Goal: Information Seeking & Learning: Learn about a topic

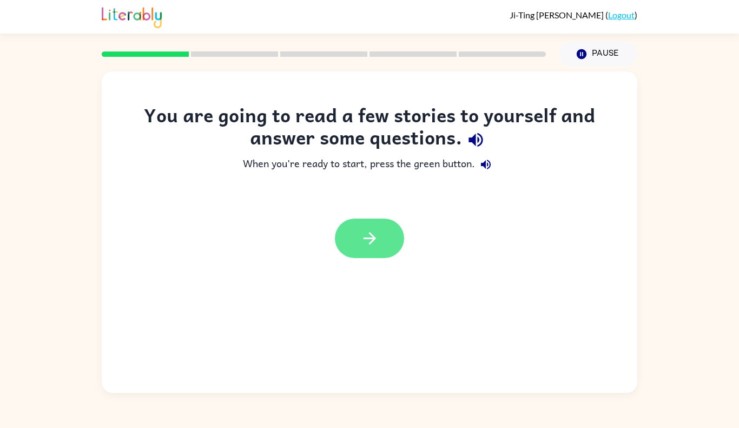
click at [381, 243] on button "button" at bounding box center [369, 239] width 69 height 40
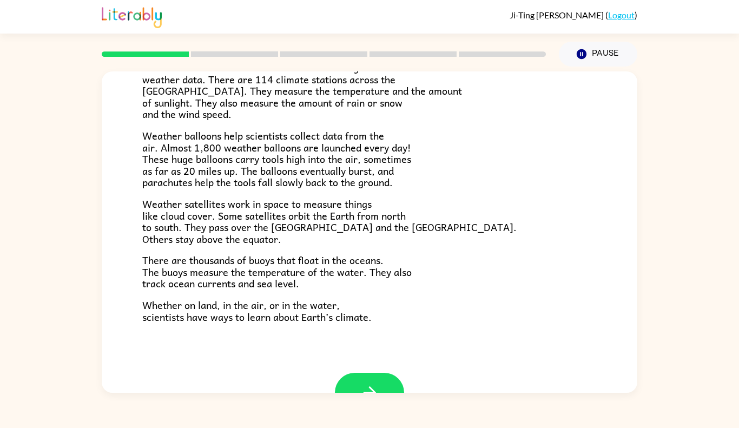
scroll to position [290, 0]
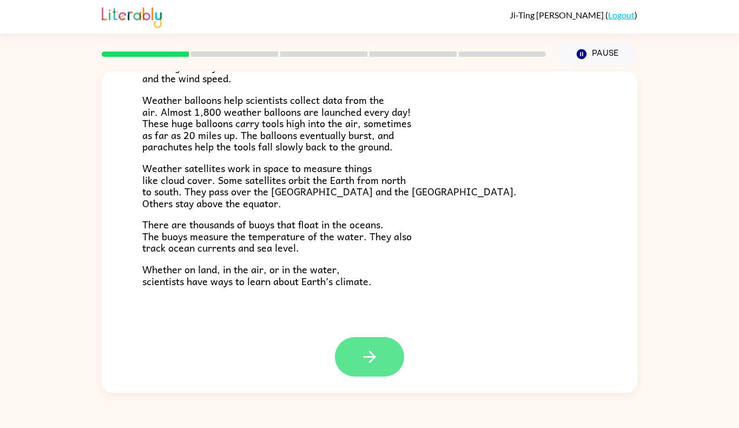
click at [381, 365] on button "button" at bounding box center [369, 357] width 69 height 40
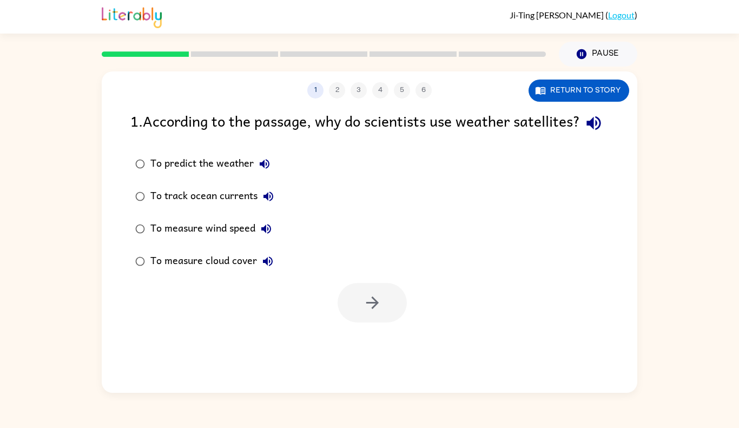
scroll to position [0, 0]
click at [602, 83] on button "Return to story" at bounding box center [579, 91] width 101 height 22
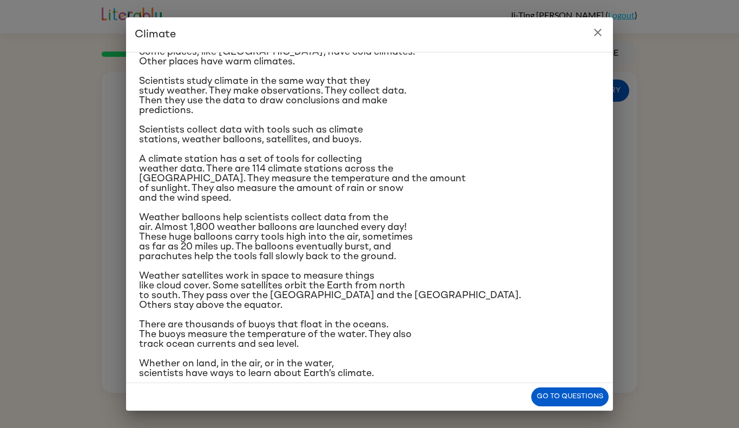
scroll to position [83, 0]
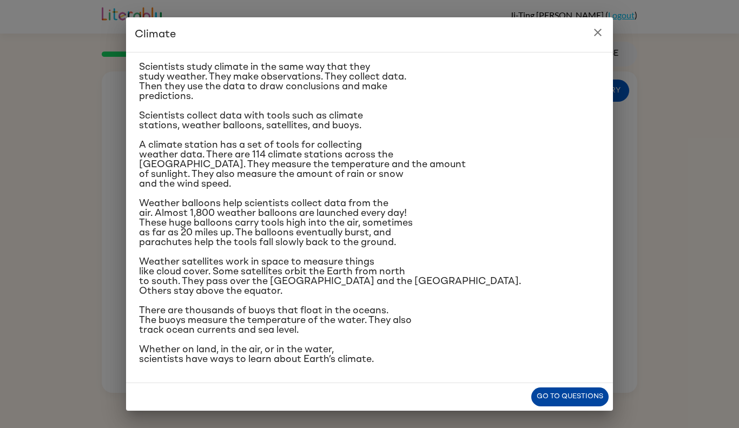
click at [579, 397] on button "Go to questions" at bounding box center [569, 396] width 77 height 19
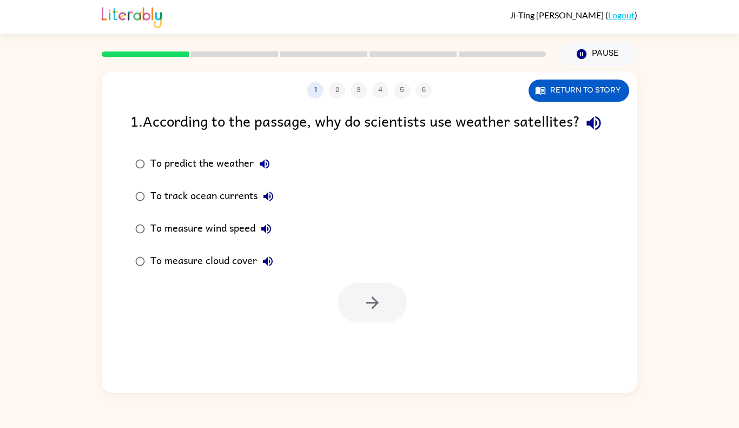
click at [245, 272] on div "To measure cloud cover" at bounding box center [214, 262] width 128 height 22
click at [390, 317] on button "button" at bounding box center [372, 303] width 69 height 40
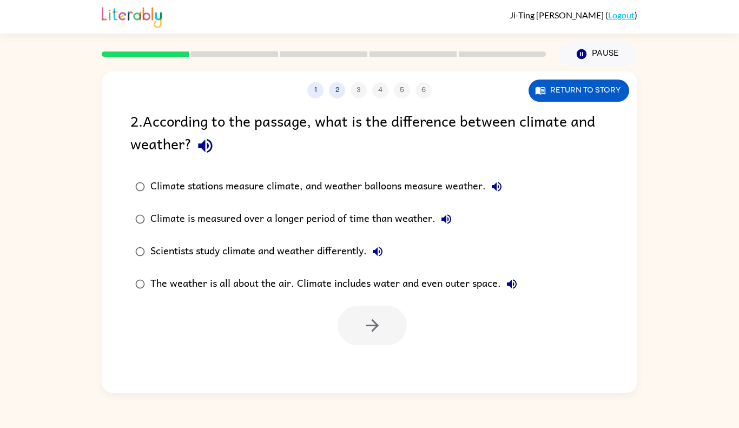
click at [330, 216] on div "Climate is measured over a longer period of time than weather." at bounding box center [303, 219] width 307 height 22
click at [384, 317] on button "button" at bounding box center [372, 326] width 69 height 40
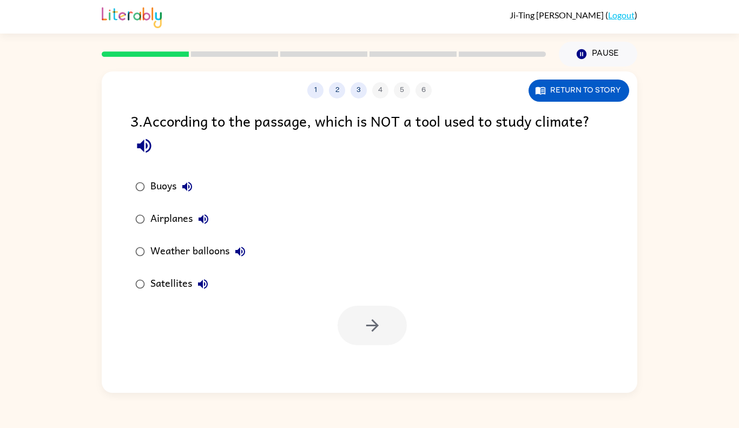
click at [159, 218] on div "Airplanes" at bounding box center [182, 219] width 64 height 22
click at [393, 310] on button "button" at bounding box center [372, 326] width 69 height 40
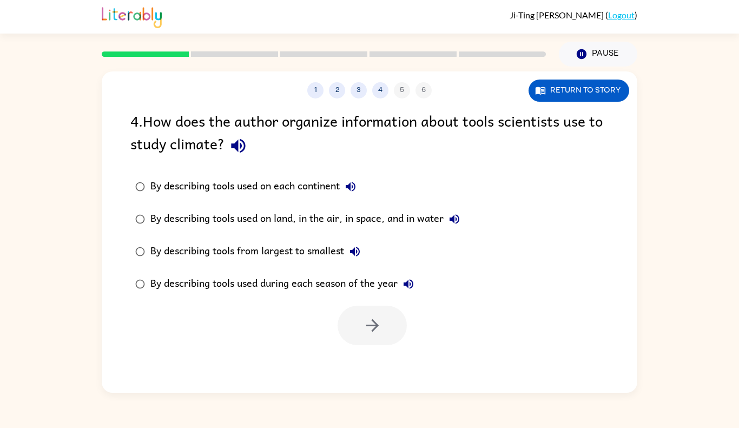
click at [289, 278] on div "By describing tools used during each season of the year" at bounding box center [284, 284] width 269 height 22
click at [334, 323] on div at bounding box center [370, 322] width 536 height 45
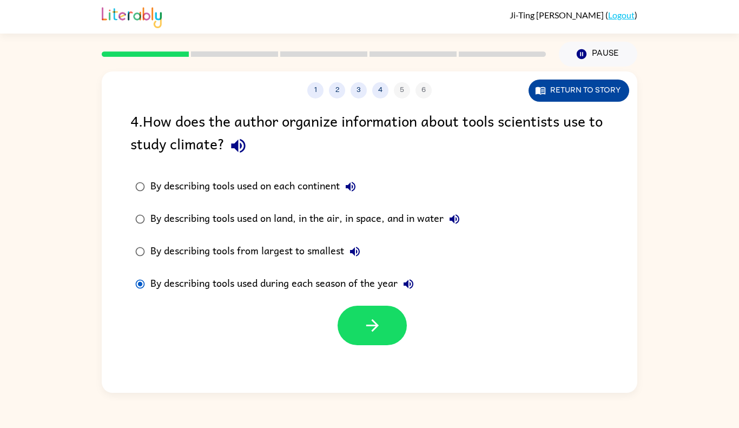
click at [544, 86] on icon "button" at bounding box center [540, 90] width 11 height 11
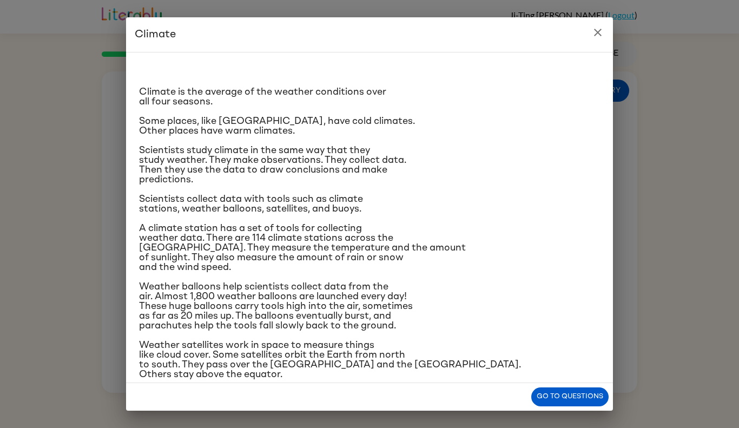
click at [564, 374] on p "Weather satellites work in space to measure things like cloud cover. Some satel…" at bounding box center [369, 359] width 461 height 39
click at [570, 388] on button "Go to questions" at bounding box center [569, 396] width 77 height 19
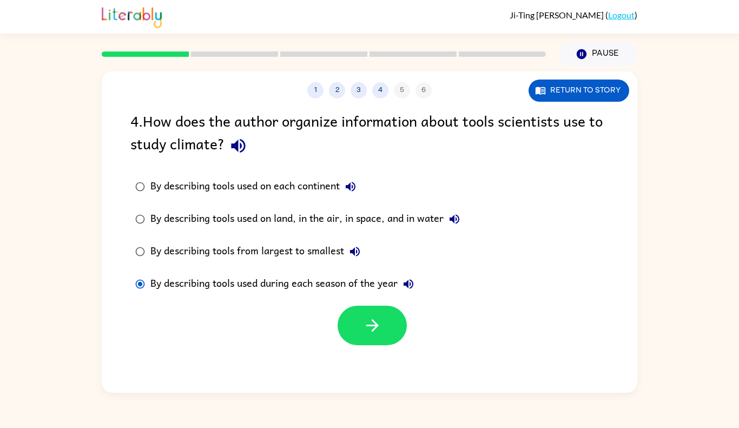
click at [308, 218] on div "By describing tools used on land, in the air, in space, and in water" at bounding box center [307, 219] width 315 height 22
click at [311, 249] on div "By describing tools from largest to smallest" at bounding box center [257, 252] width 215 height 22
click at [308, 175] on label "By describing tools used on each continent" at bounding box center [297, 186] width 346 height 32
click at [326, 279] on div "By describing tools used during each season of the year" at bounding box center [284, 284] width 269 height 22
click at [280, 184] on div "By describing tools used on each continent" at bounding box center [255, 187] width 211 height 22
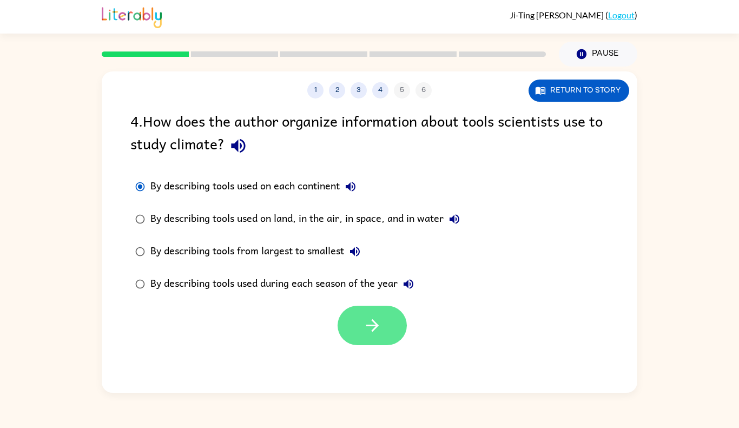
click at [347, 317] on button "button" at bounding box center [372, 326] width 69 height 40
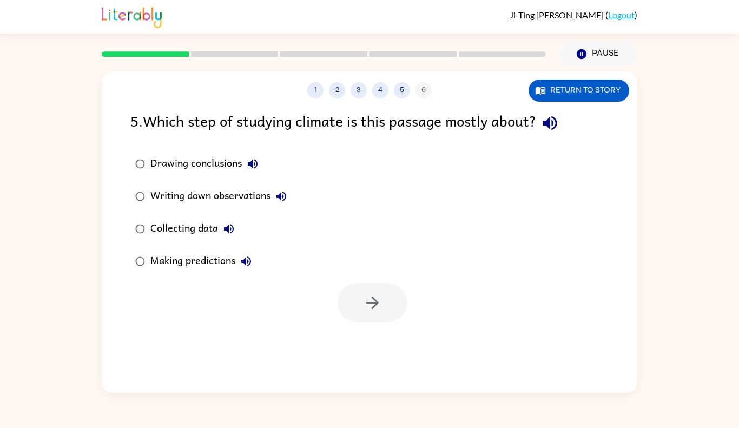
click at [207, 228] on div "Collecting data" at bounding box center [194, 229] width 89 height 22
click at [354, 285] on button "button" at bounding box center [372, 303] width 69 height 40
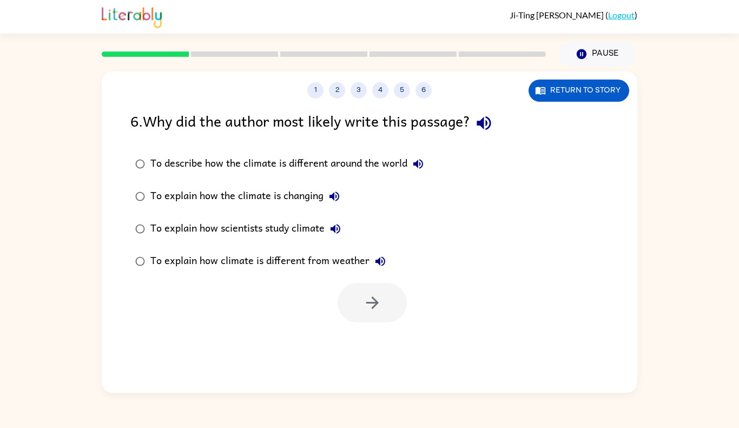
click at [340, 157] on div "To describe how the climate is different around the world" at bounding box center [289, 164] width 279 height 22
click at [282, 186] on div "To explain how the climate is changing" at bounding box center [247, 197] width 195 height 22
click at [299, 237] on div "To explain how scientists study climate" at bounding box center [248, 229] width 196 height 22
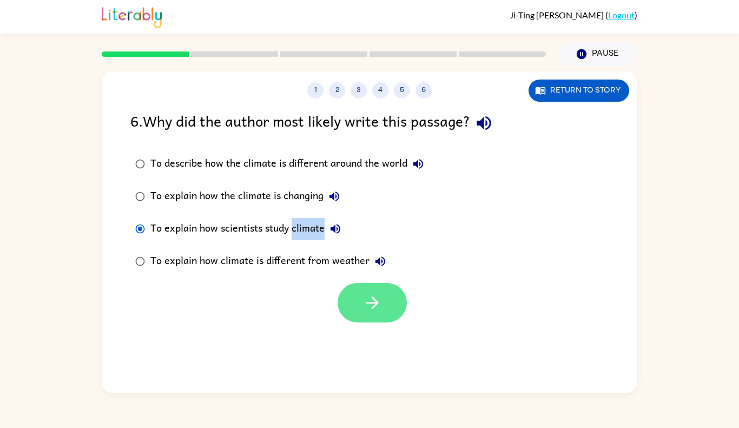
click at [357, 296] on button "button" at bounding box center [372, 303] width 69 height 40
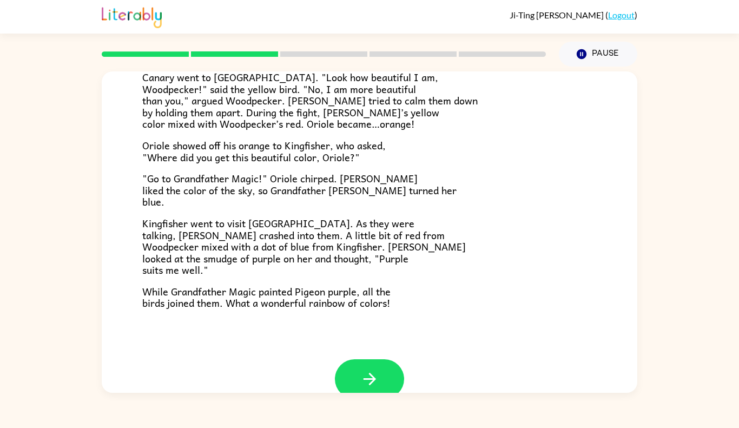
scroll to position [246, 0]
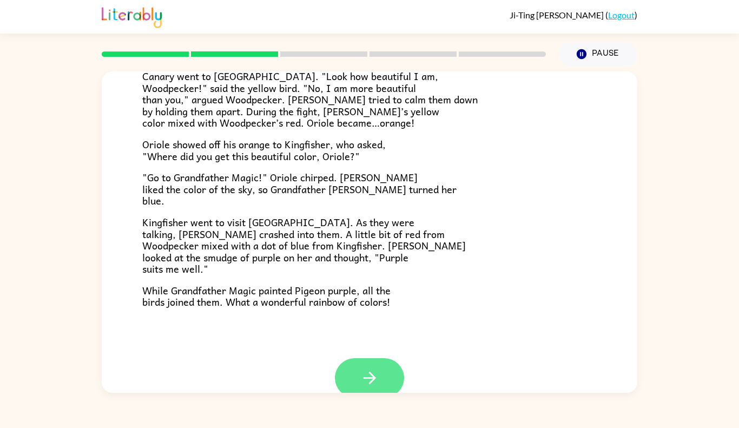
click at [346, 381] on button "button" at bounding box center [369, 378] width 69 height 40
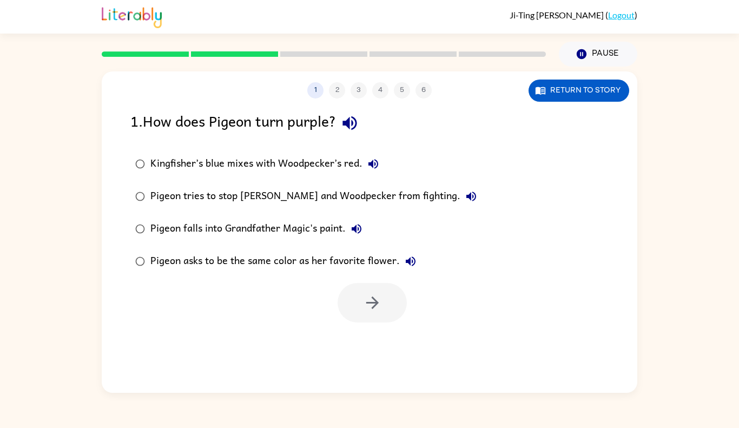
scroll to position [0, 0]
click at [364, 160] on button "Kingfisher’s blue mixes with Woodpecker’s red." at bounding box center [374, 164] width 22 height 22
click at [314, 156] on div "Kingfisher’s blue mixes with Woodpecker’s red." at bounding box center [267, 164] width 234 height 22
click at [376, 291] on button "button" at bounding box center [372, 303] width 69 height 40
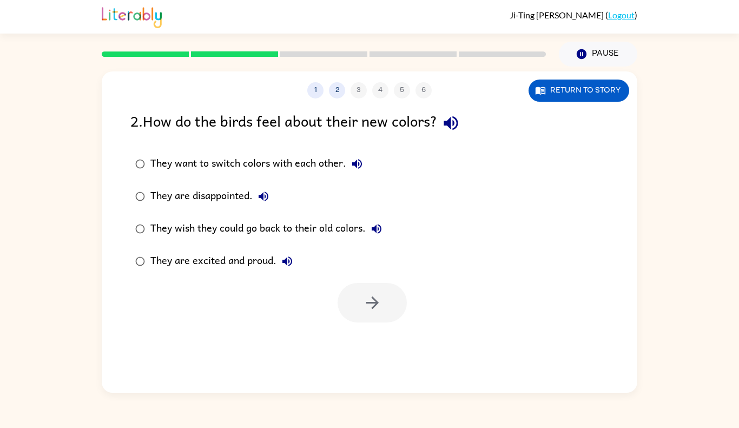
click at [290, 219] on div "They wish they could go back to their old colors." at bounding box center [268, 229] width 237 height 22
click at [266, 259] on div "They are excited and proud." at bounding box center [224, 262] width 148 height 22
click at [370, 301] on icon "button" at bounding box center [372, 302] width 19 height 19
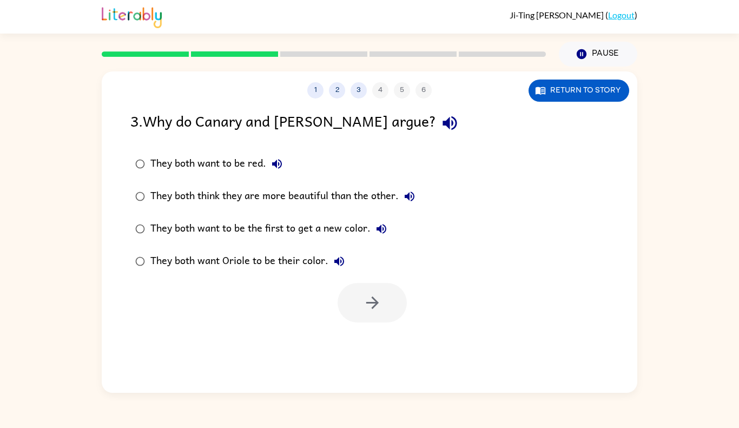
click at [329, 204] on div "They both think they are more beautiful than the other." at bounding box center [285, 197] width 270 height 22
click at [375, 291] on button "button" at bounding box center [372, 303] width 69 height 40
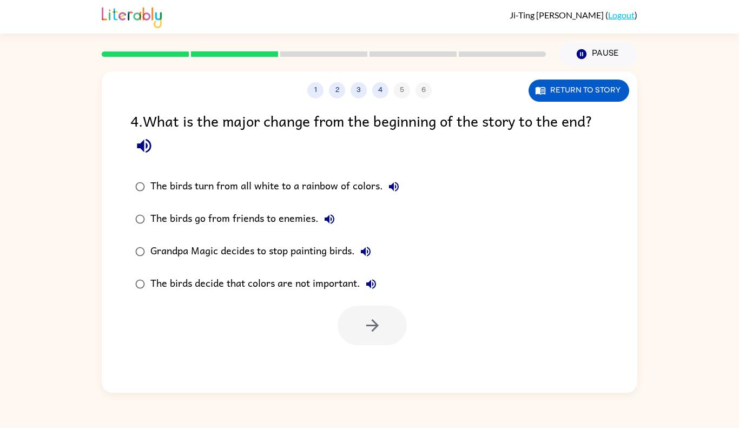
click at [348, 255] on div "Grandpa Magic decides to stop painting birds." at bounding box center [263, 252] width 226 height 22
click at [340, 287] on div "The birds decide that colors are not important." at bounding box center [266, 284] width 232 height 22
click at [390, 330] on button "button" at bounding box center [372, 326] width 69 height 40
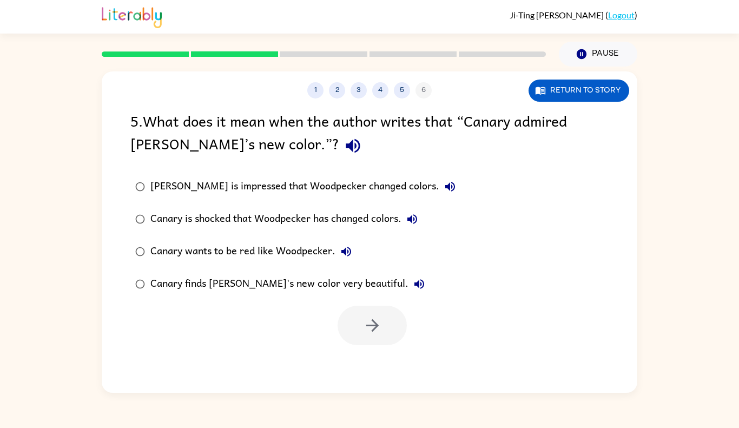
click at [366, 188] on div "[PERSON_NAME] is impressed that Woodpecker changed colors." at bounding box center [305, 187] width 311 height 22
click at [376, 321] on icon "button" at bounding box center [372, 325] width 19 height 19
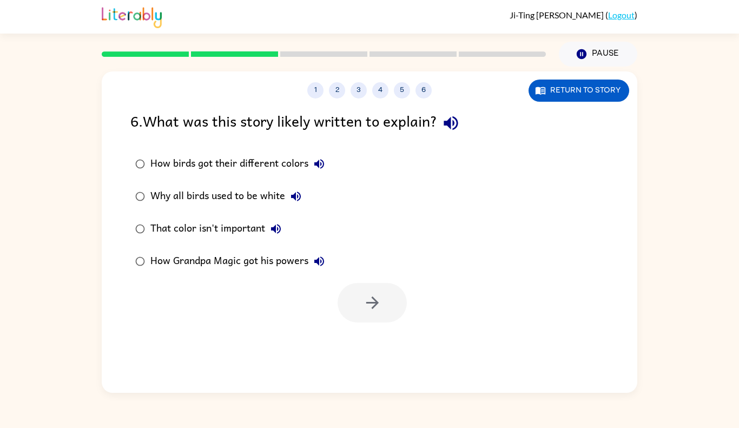
click at [253, 231] on div "That color isn't important" at bounding box center [218, 229] width 136 height 22
click at [354, 290] on button "button" at bounding box center [372, 303] width 69 height 40
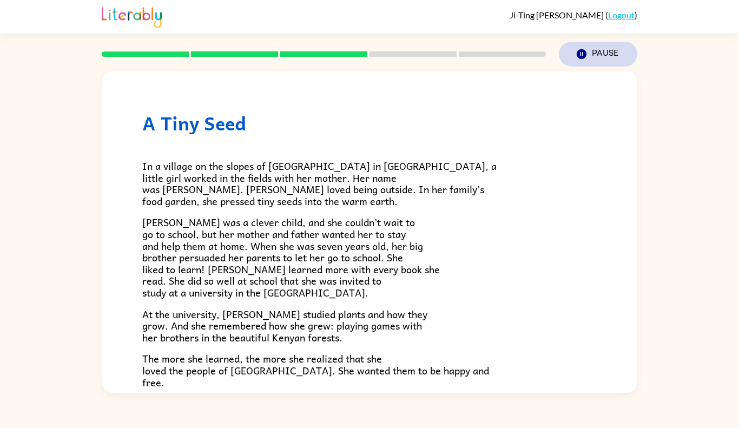
click at [608, 61] on button "Pause Pause" at bounding box center [598, 54] width 78 height 25
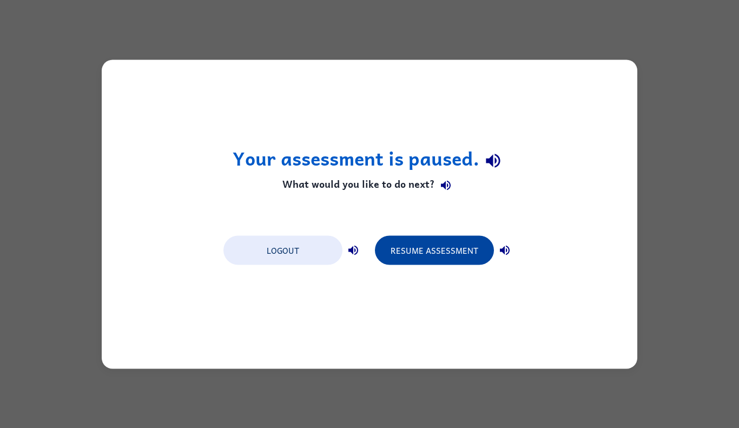
click at [468, 254] on button "Resume Assessment" at bounding box center [434, 249] width 119 height 29
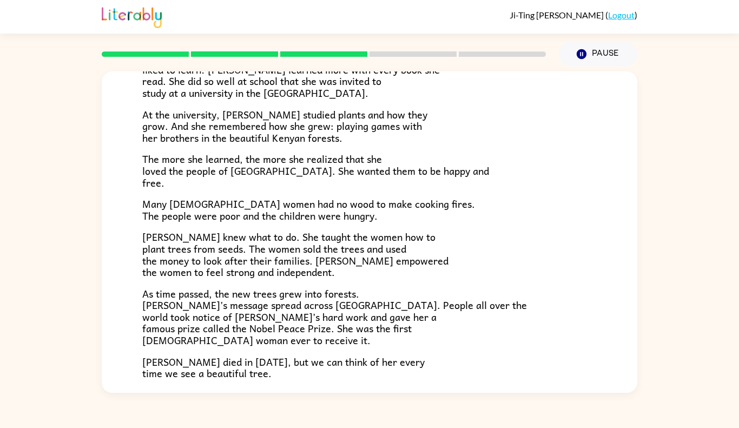
scroll to position [198, 0]
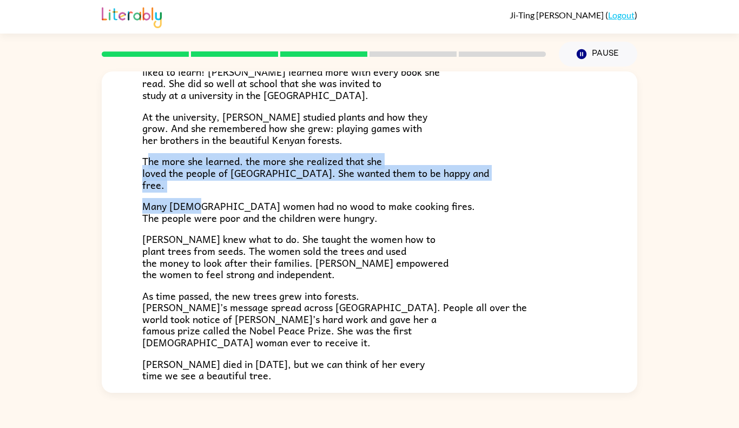
drag, startPoint x: 150, startPoint y: 162, endPoint x: 200, endPoint y: 207, distance: 66.7
click at [200, 207] on div "In a village on the slopes of [GEOGRAPHIC_DATA] in [GEOGRAPHIC_DATA], a little …" at bounding box center [369, 159] width 455 height 445
click at [198, 204] on span "Many [DEMOGRAPHIC_DATA] women had no wood to make cooking fires. The people wer…" at bounding box center [308, 212] width 333 height 28
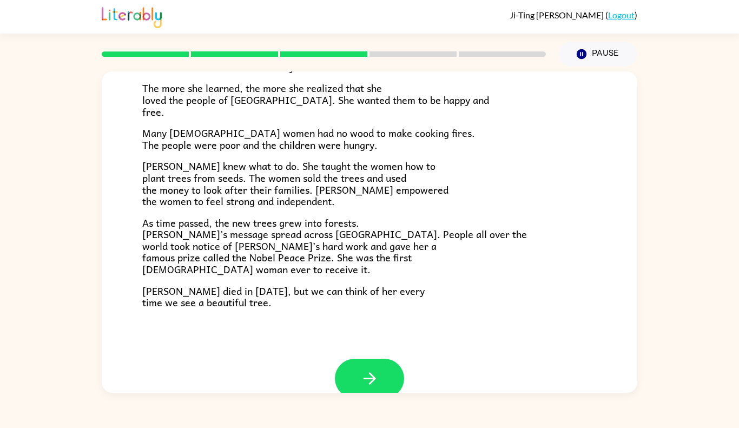
scroll to position [292, 0]
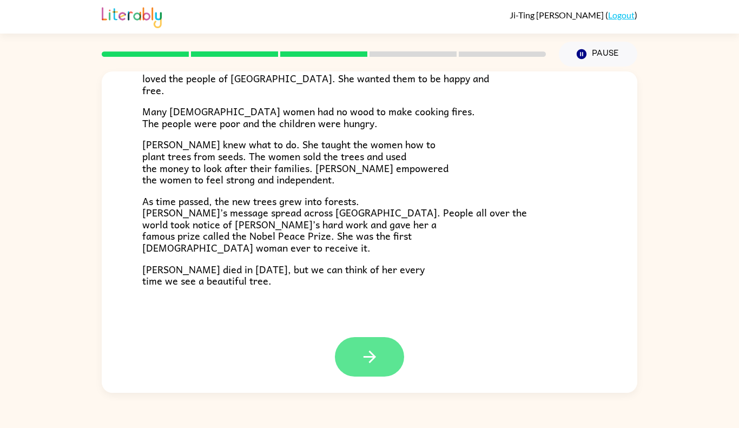
click at [370, 350] on icon "button" at bounding box center [369, 356] width 19 height 19
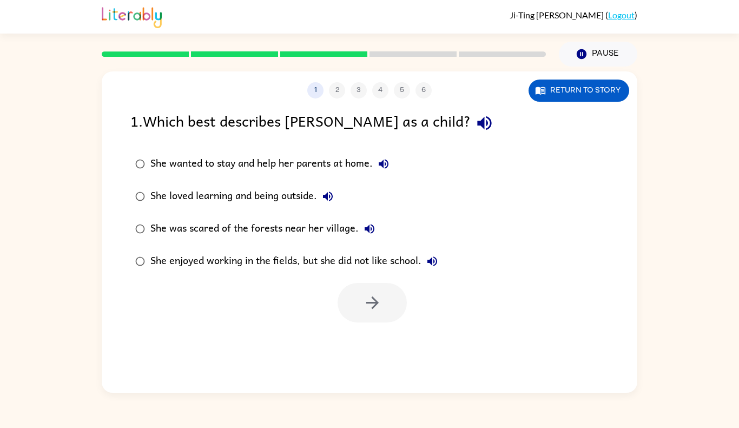
click at [370, 350] on div "1 2 3 4 5 6 Return to story 1 . Which best describes [PERSON_NAME] as a child? …" at bounding box center [370, 231] width 536 height 321
click at [299, 202] on div "She loved learning and being outside." at bounding box center [244, 197] width 188 height 22
click at [380, 292] on button "button" at bounding box center [372, 303] width 69 height 40
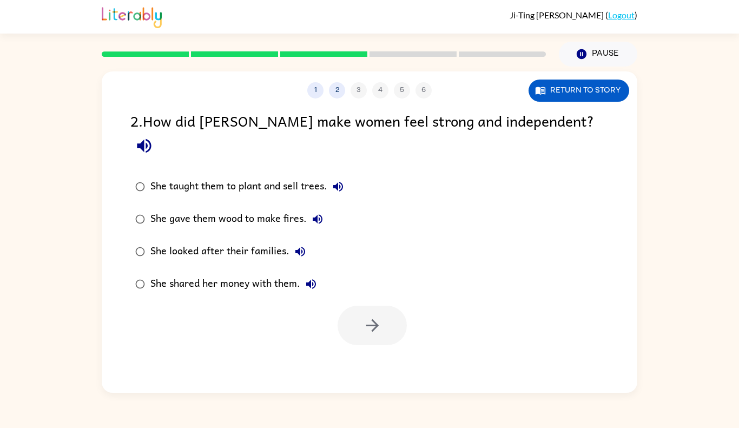
click at [290, 176] on div "She taught them to plant and sell trees." at bounding box center [249, 187] width 199 height 22
click at [272, 208] on div "She gave them wood to make fires." at bounding box center [239, 219] width 178 height 22
click at [310, 176] on div "She taught them to plant and sell trees." at bounding box center [249, 187] width 199 height 22
click at [375, 319] on icon "button" at bounding box center [372, 325] width 12 height 12
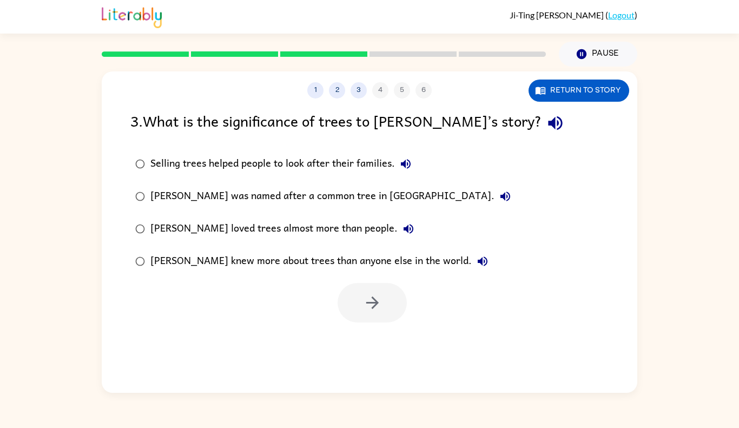
click at [413, 256] on div "[PERSON_NAME] knew more about trees than anyone else in the world." at bounding box center [321, 262] width 343 height 22
click at [387, 294] on button "button" at bounding box center [372, 303] width 69 height 40
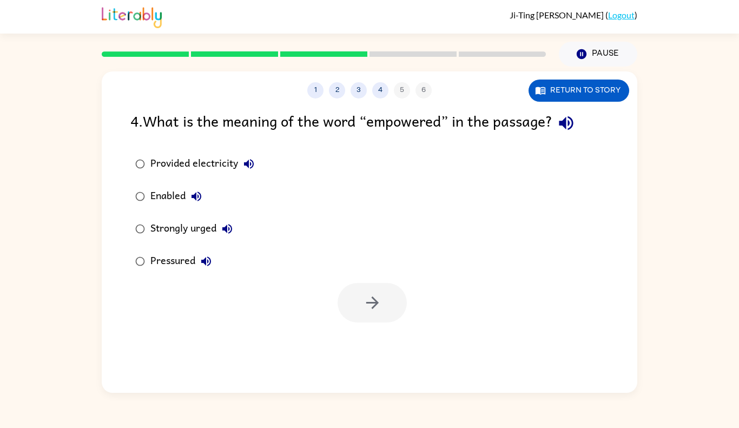
click at [198, 189] on button "Enabled" at bounding box center [197, 197] width 22 height 22
click at [213, 155] on div "Provided electricity" at bounding box center [204, 164] width 109 height 22
click at [386, 295] on button "button" at bounding box center [372, 303] width 69 height 40
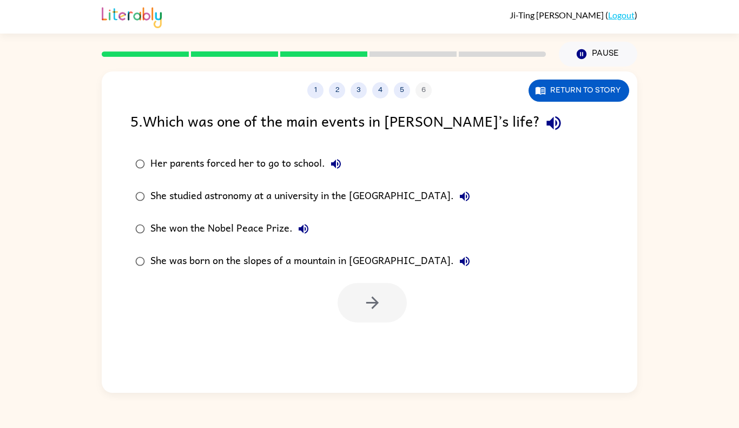
click at [294, 159] on div "Her parents forced her to go to school." at bounding box center [248, 164] width 196 height 22
click at [325, 197] on div "She studied astronomy at a university in the [GEOGRAPHIC_DATA]." at bounding box center [312, 197] width 325 height 22
click at [266, 221] on div "She won the Nobel Peace Prize." at bounding box center [232, 229] width 164 height 22
click at [388, 297] on button "button" at bounding box center [372, 303] width 69 height 40
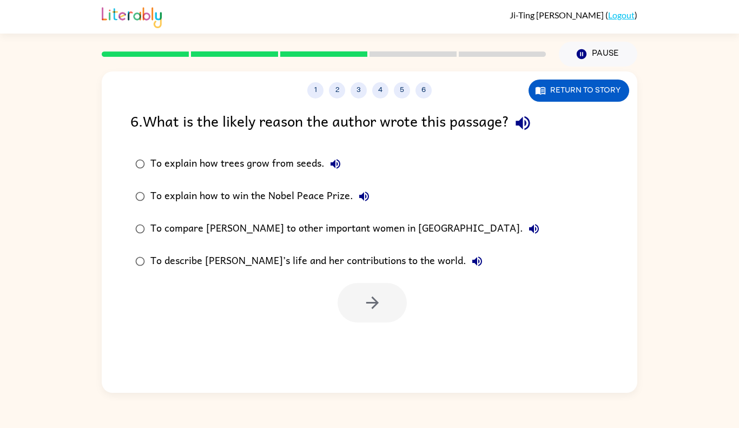
click at [311, 199] on div "To explain how to win the Nobel Peace Prize." at bounding box center [262, 197] width 225 height 22
click at [377, 299] on icon "button" at bounding box center [372, 302] width 19 height 19
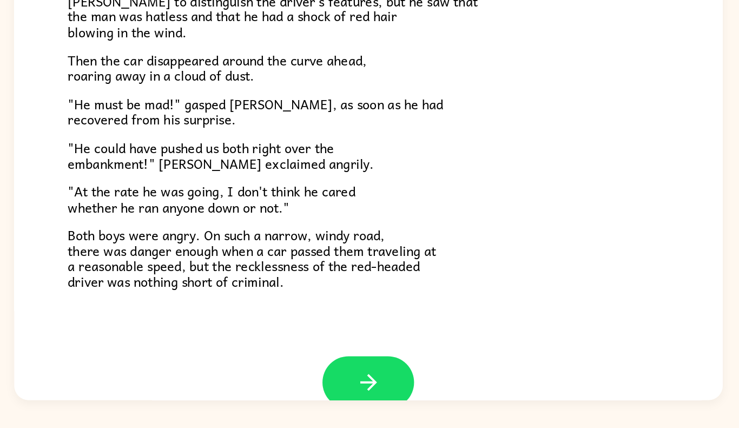
scroll to position [263, 0]
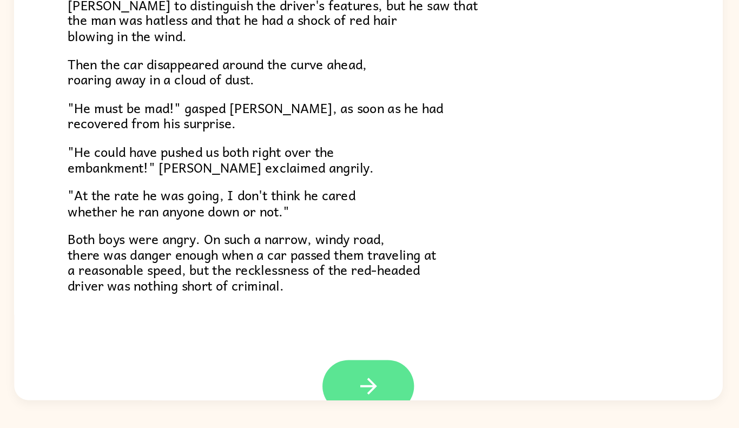
click at [348, 369] on button "button" at bounding box center [369, 383] width 69 height 40
click at [348, 369] on div "The Tower Treasure The car brakes squealed. The driver of the oncoming car swun…" at bounding box center [370, 231] width 536 height 321
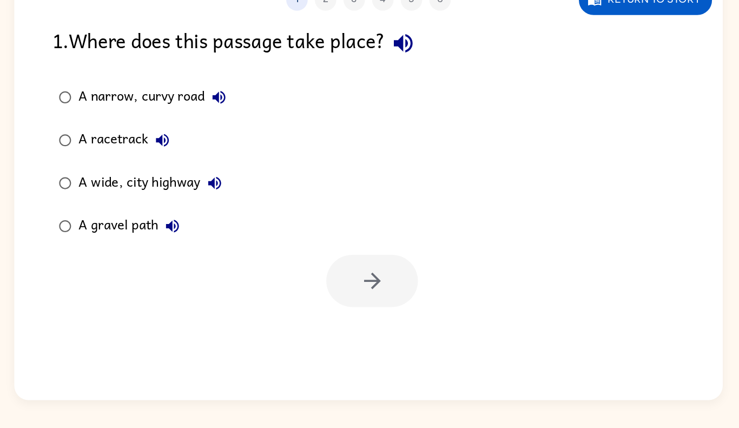
click at [348, 369] on div "1 2 3 4 5 6 Return to story 1 . Where does this passage take place? A narrow, c…" at bounding box center [370, 231] width 536 height 321
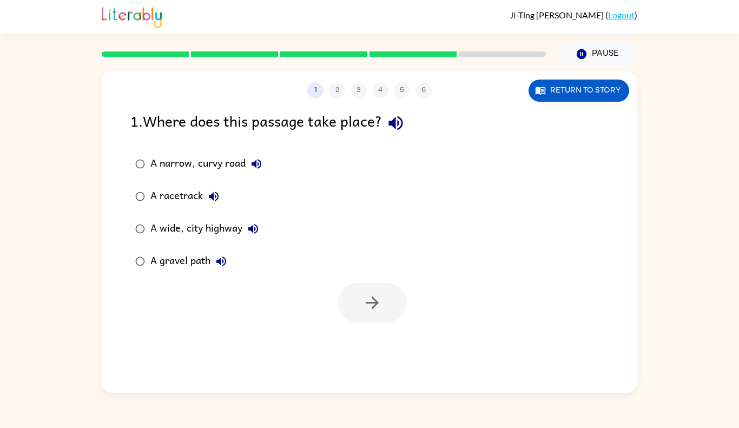
click at [220, 172] on div "A narrow, curvy road" at bounding box center [208, 164] width 117 height 22
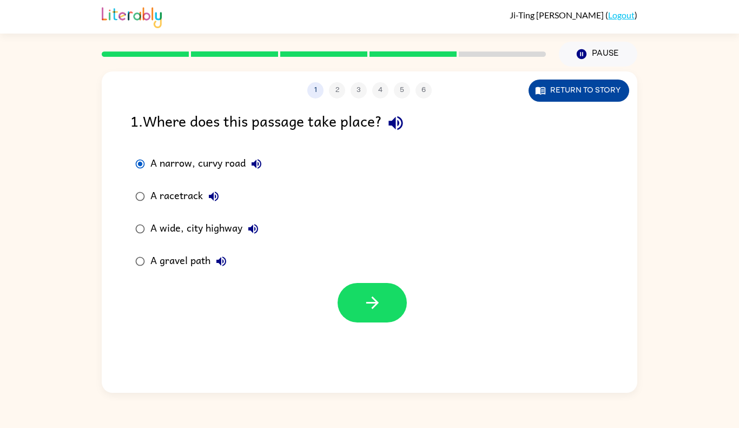
click at [574, 82] on button "Return to story" at bounding box center [579, 91] width 101 height 22
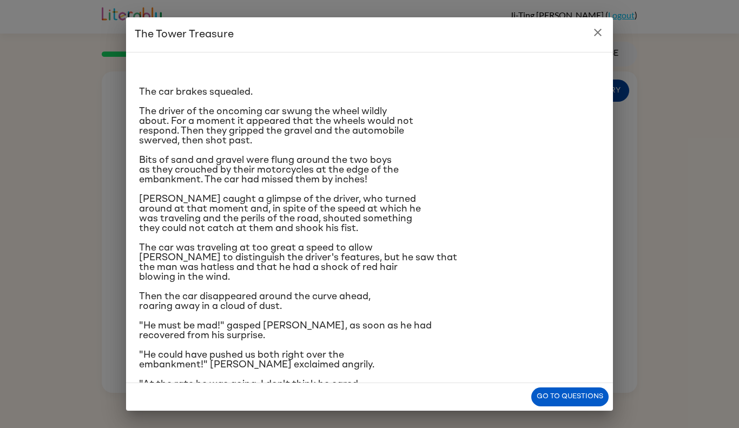
click at [574, 82] on div "The car brakes squealed. The driver of the oncoming car swung the wheel wildly …" at bounding box center [369, 254] width 461 height 386
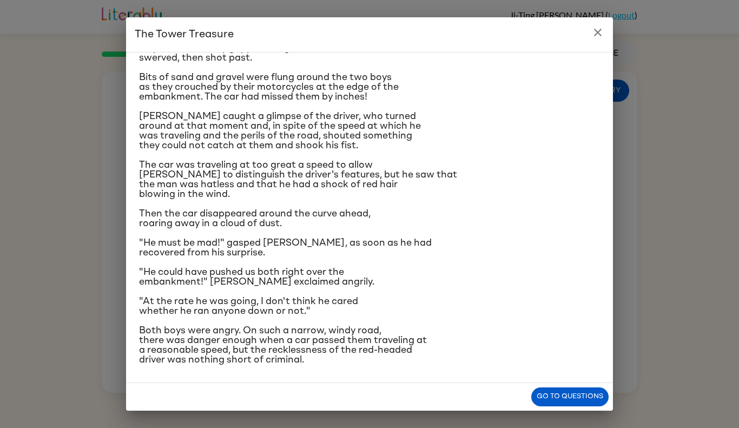
scroll to position [83, 0]
click at [384, 122] on span "[PERSON_NAME] caught a glimpse of the driver, who turned around at that moment …" at bounding box center [280, 130] width 282 height 39
click at [381, 126] on span "[PERSON_NAME] caught a glimpse of the driver, who turned around at that moment …" at bounding box center [280, 130] width 282 height 39
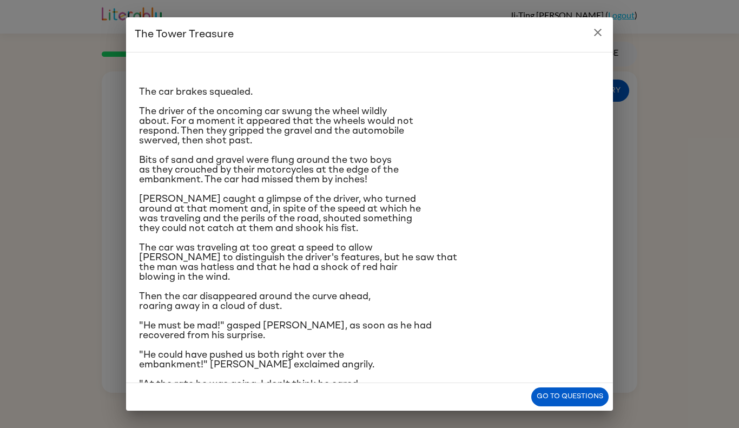
click at [592, 319] on div "The car brakes squealed. The driver of the oncoming car swung the wheel wildly …" at bounding box center [369, 254] width 461 height 386
click at [568, 391] on button "Go to questions" at bounding box center [569, 396] width 77 height 19
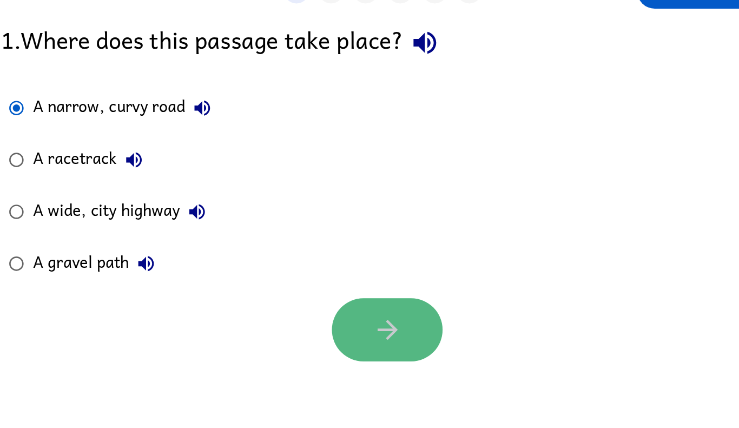
click at [359, 309] on button "button" at bounding box center [372, 303] width 69 height 40
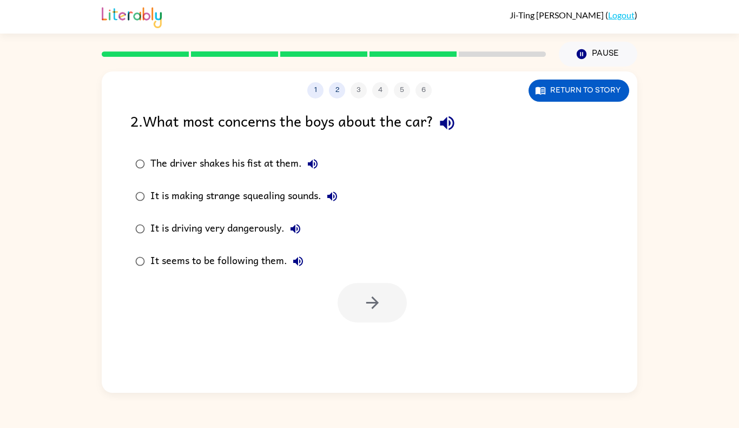
click at [190, 261] on div "It seems to be following them." at bounding box center [229, 262] width 159 height 22
click at [365, 313] on button "button" at bounding box center [372, 303] width 69 height 40
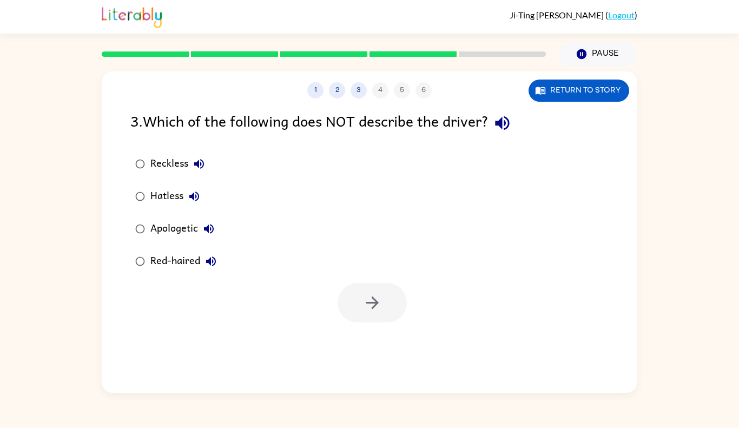
click at [177, 232] on div "Apologetic" at bounding box center [184, 229] width 69 height 22
click at [369, 297] on icon "button" at bounding box center [372, 302] width 19 height 19
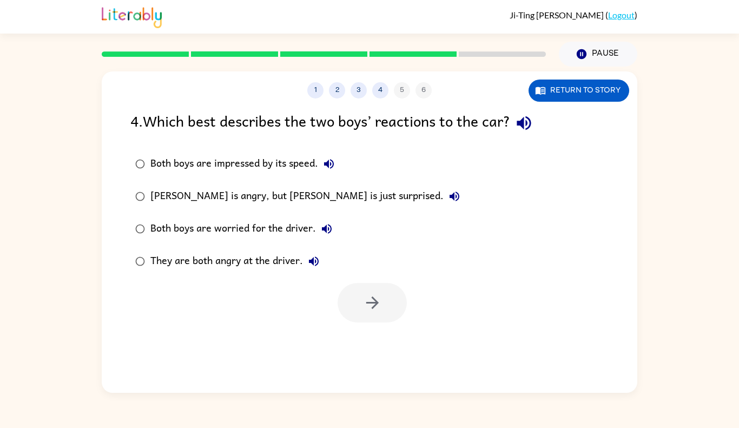
click at [277, 229] on div "Both boys are worried for the driver." at bounding box center [243, 229] width 187 height 22
click at [246, 261] on div "They are both angry at the driver." at bounding box center [237, 262] width 174 height 22
click at [367, 297] on icon "button" at bounding box center [372, 302] width 19 height 19
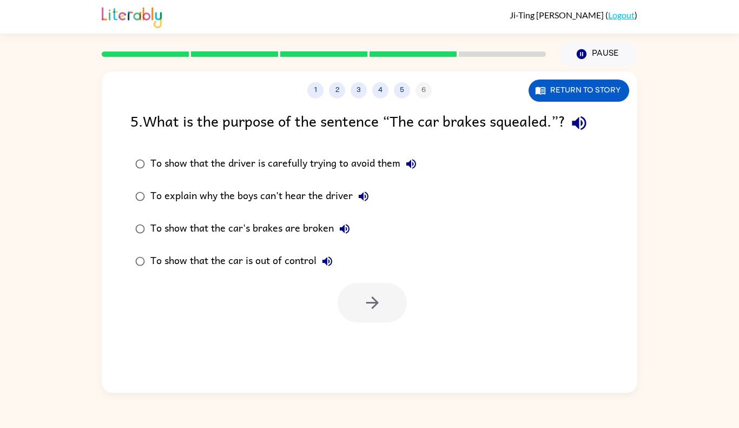
click at [321, 194] on div "To explain why the boys can't hear the driver" at bounding box center [262, 197] width 224 height 22
click at [242, 273] on label "To show that the car is out of control" at bounding box center [275, 261] width 303 height 32
click at [266, 220] on div "To show that the car's brakes are broken" at bounding box center [252, 229] width 205 height 22
click at [397, 321] on div at bounding box center [372, 303] width 69 height 40
click at [365, 313] on button "button" at bounding box center [372, 303] width 69 height 40
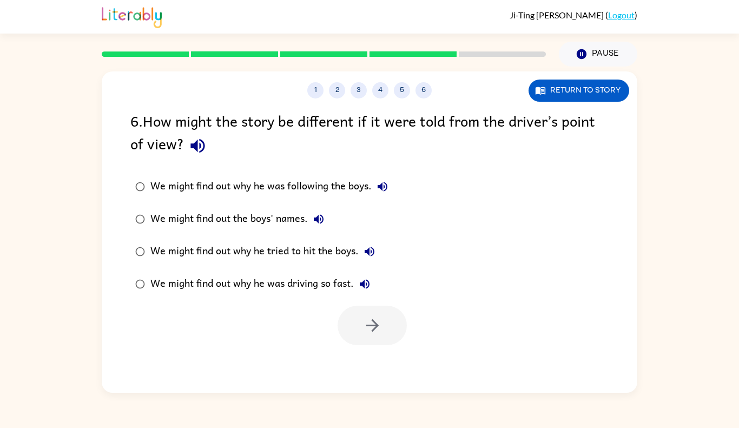
click at [288, 265] on label "We might find out why he tried to hit the boys." at bounding box center [261, 251] width 274 height 32
click at [301, 225] on div "We might find out the boys' names." at bounding box center [239, 219] width 179 height 22
click at [294, 262] on div "We might find out why he tried to hit the boys." at bounding box center [265, 252] width 230 height 22
click at [353, 336] on button "button" at bounding box center [372, 326] width 69 height 40
